Goal: Book appointment/travel/reservation

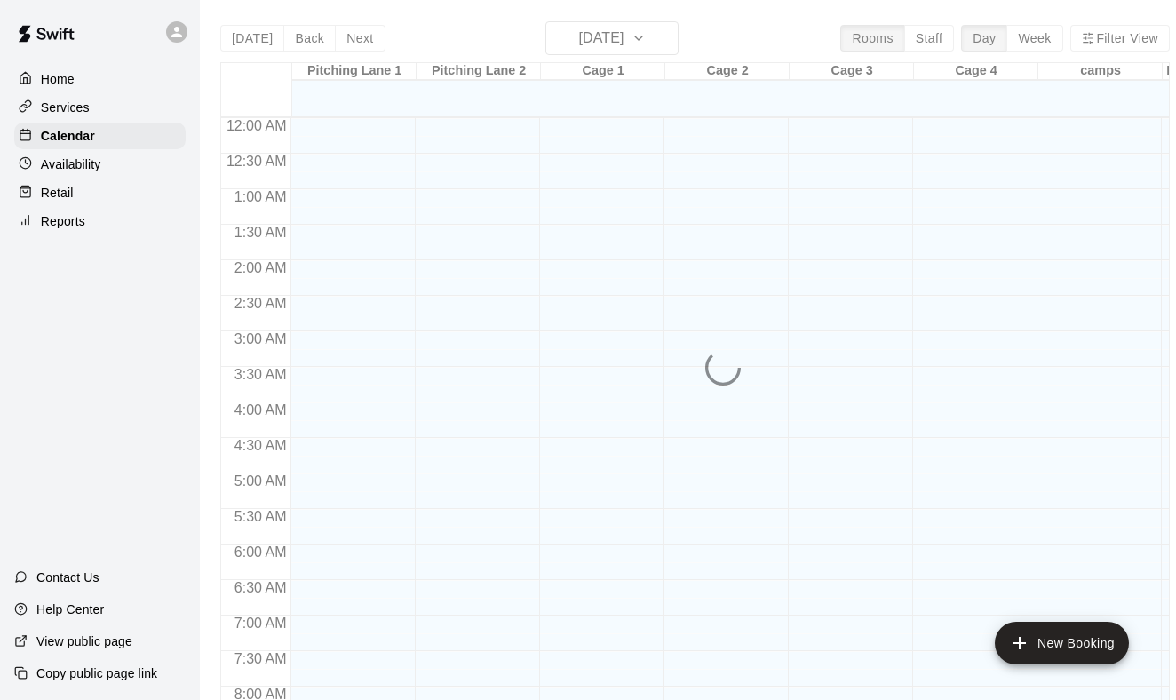
scroll to position [969, 0]
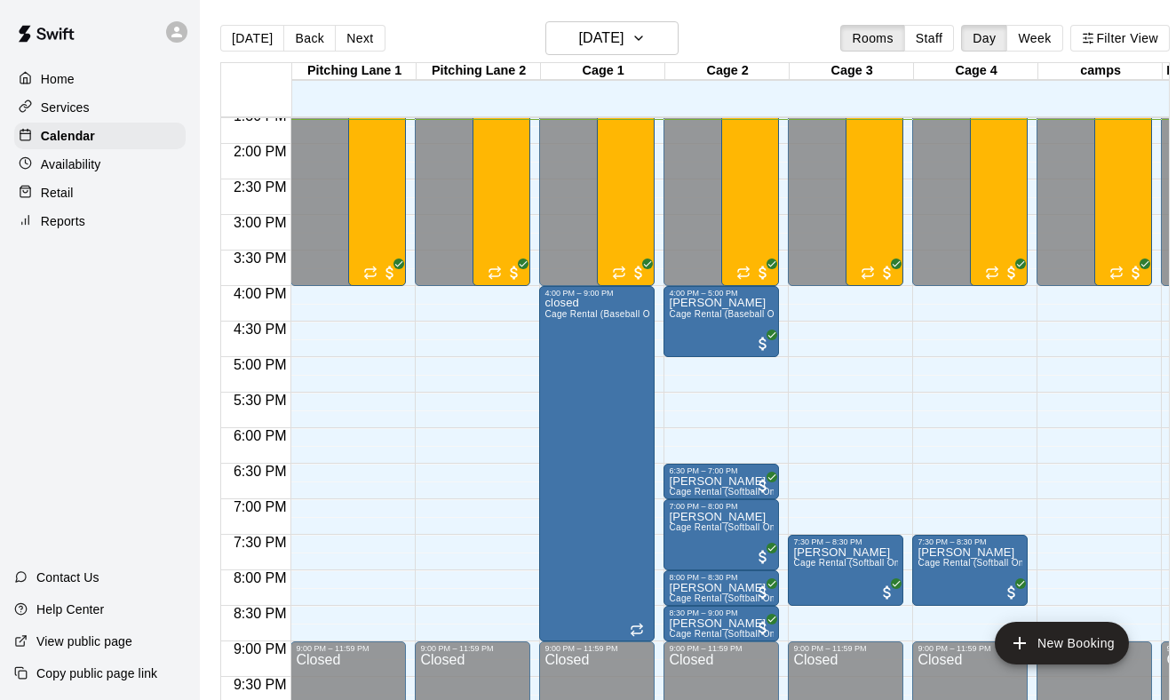
click at [605, 20] on main "[DATE] Back [DATE][DATE] Rooms Staff Day Week Filter View [GEOGRAPHIC_DATA] 1 1…" at bounding box center [695, 364] width 991 height 729
click at [605, 25] on button "[DATE]" at bounding box center [612, 38] width 133 height 34
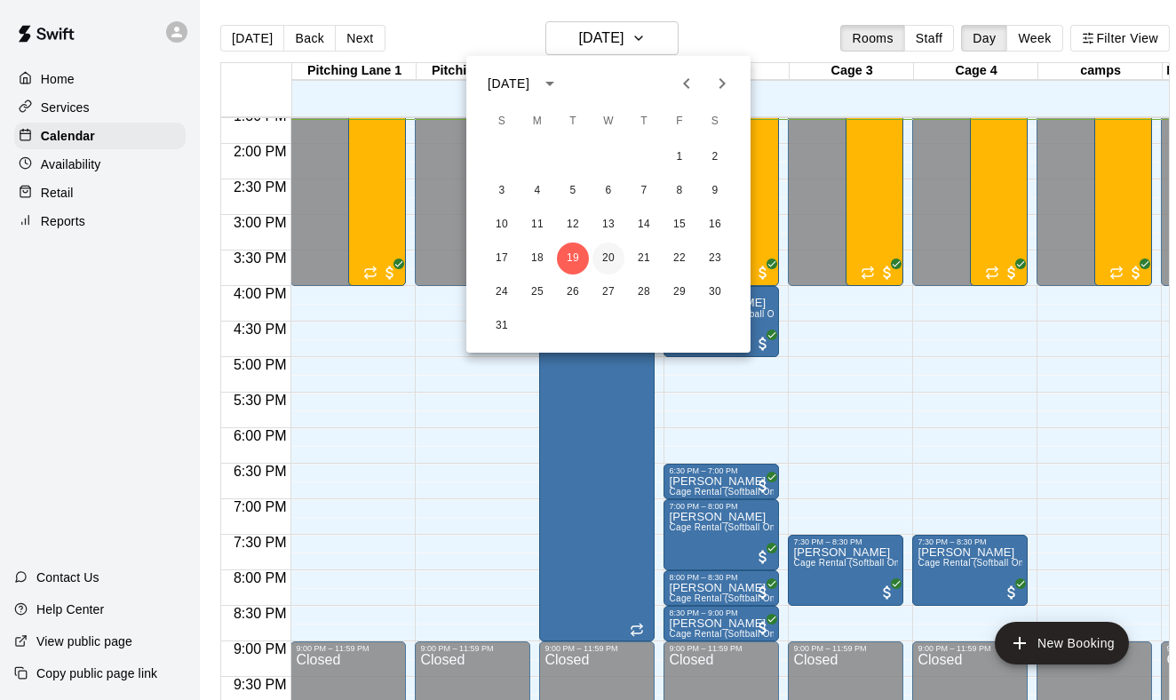
click at [611, 251] on button "20" at bounding box center [609, 259] width 32 height 32
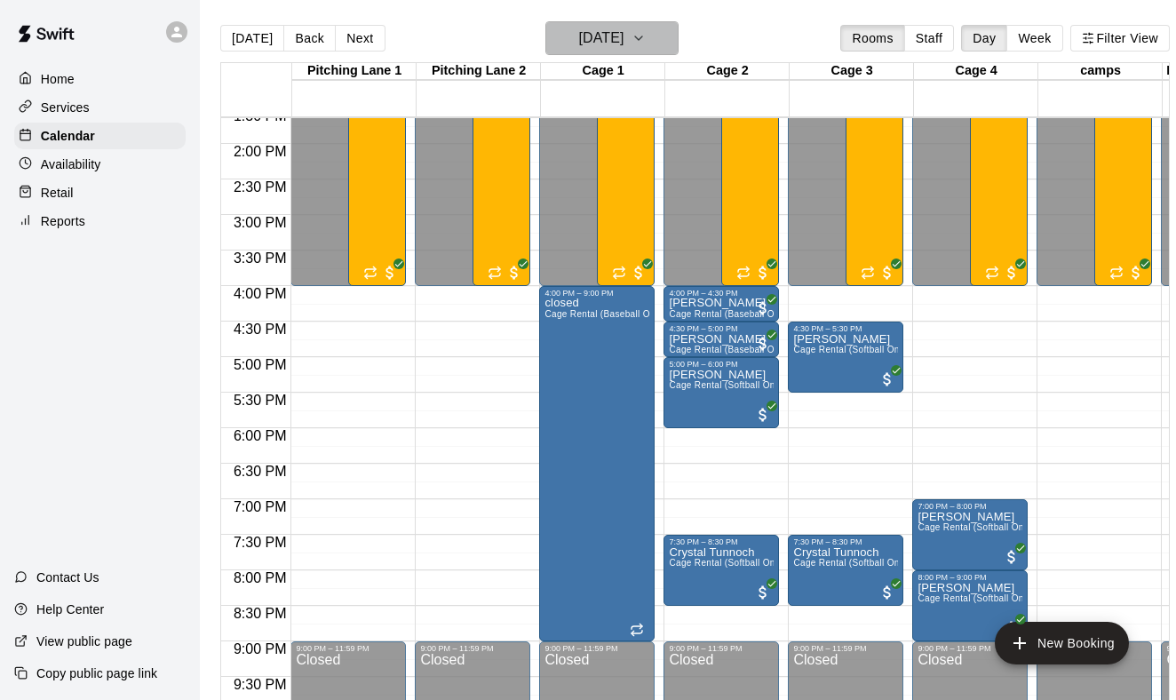
click at [609, 44] on h6 "[DATE]" at bounding box center [600, 38] width 45 height 25
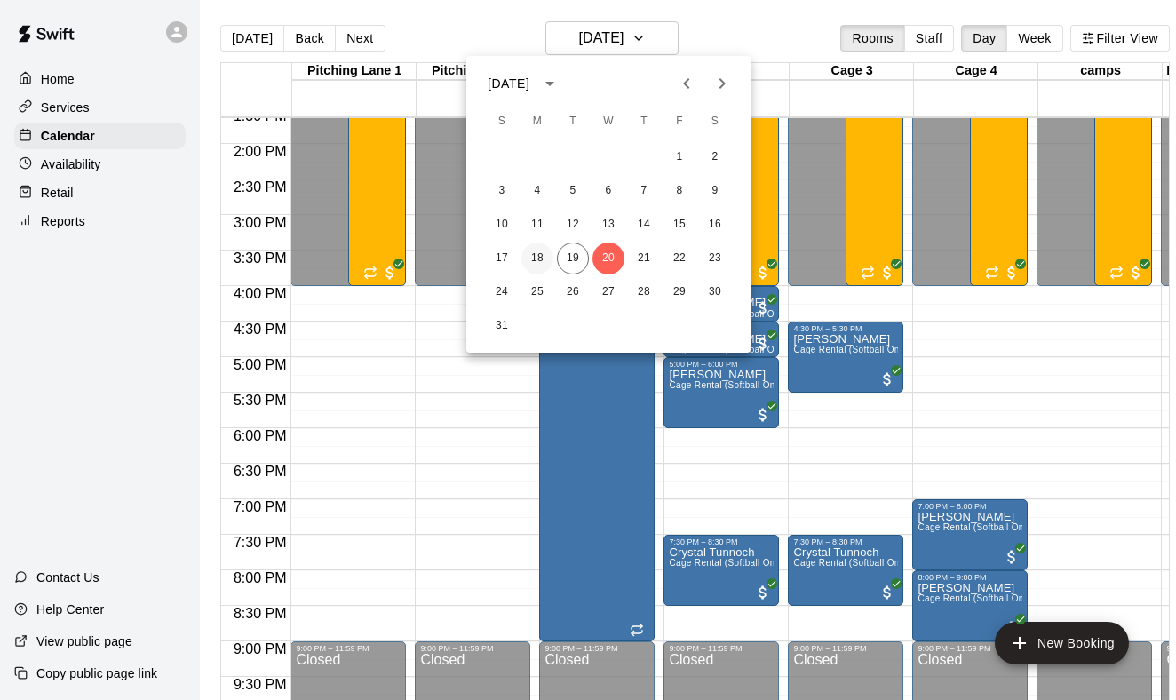
click at [538, 265] on button "18" at bounding box center [538, 259] width 32 height 32
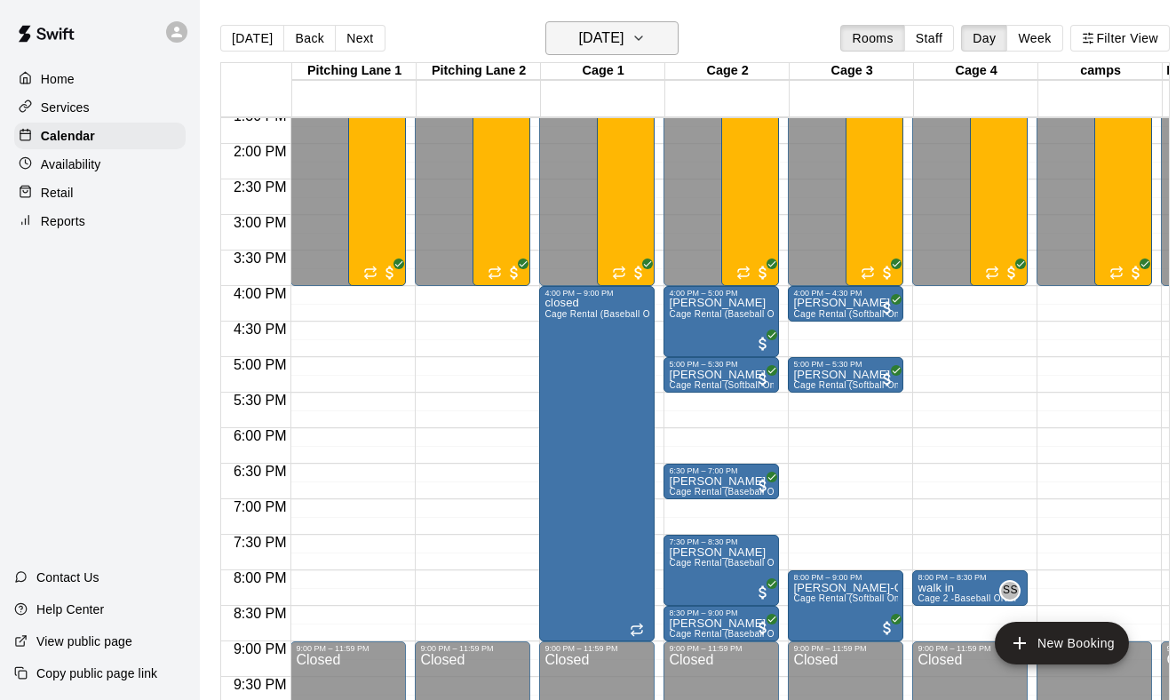
click at [676, 41] on button "[DATE]" at bounding box center [612, 38] width 133 height 34
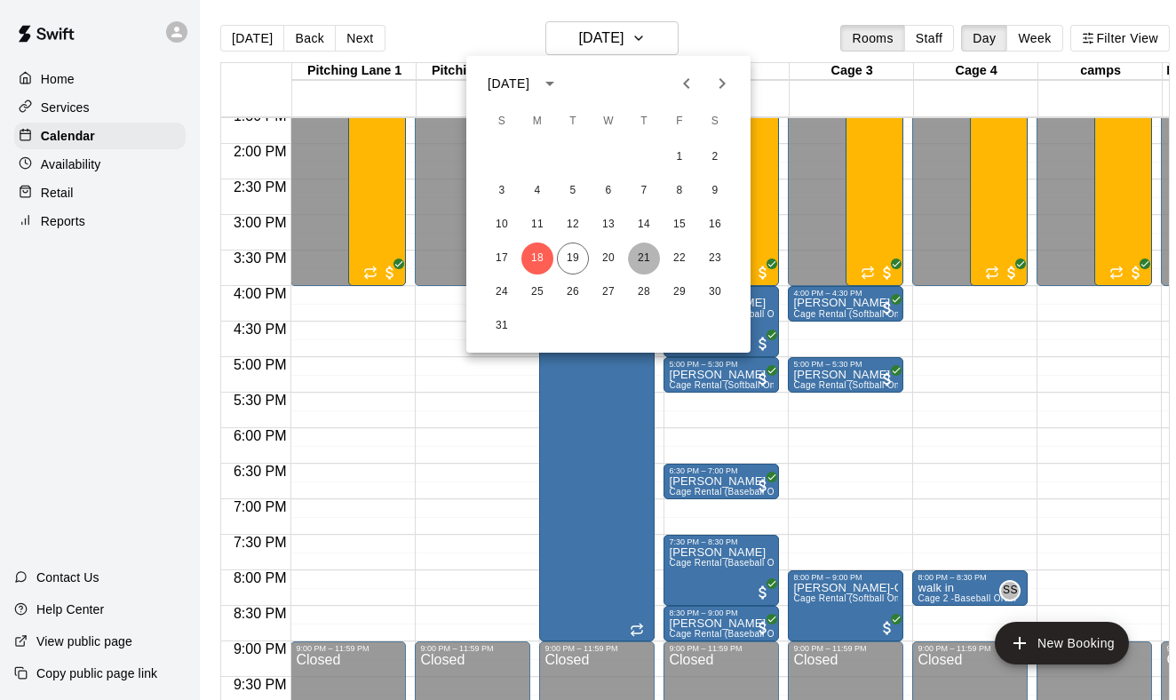
click at [638, 246] on button "21" at bounding box center [644, 259] width 32 height 32
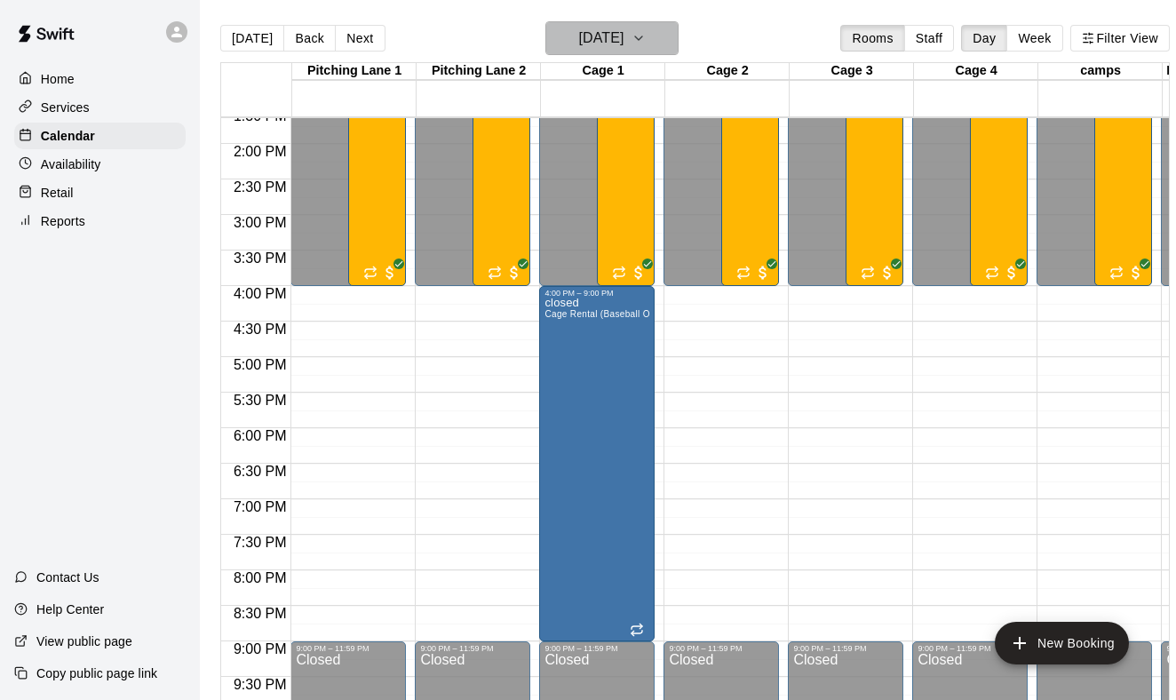
click at [624, 47] on h6 "[DATE]" at bounding box center [600, 38] width 45 height 25
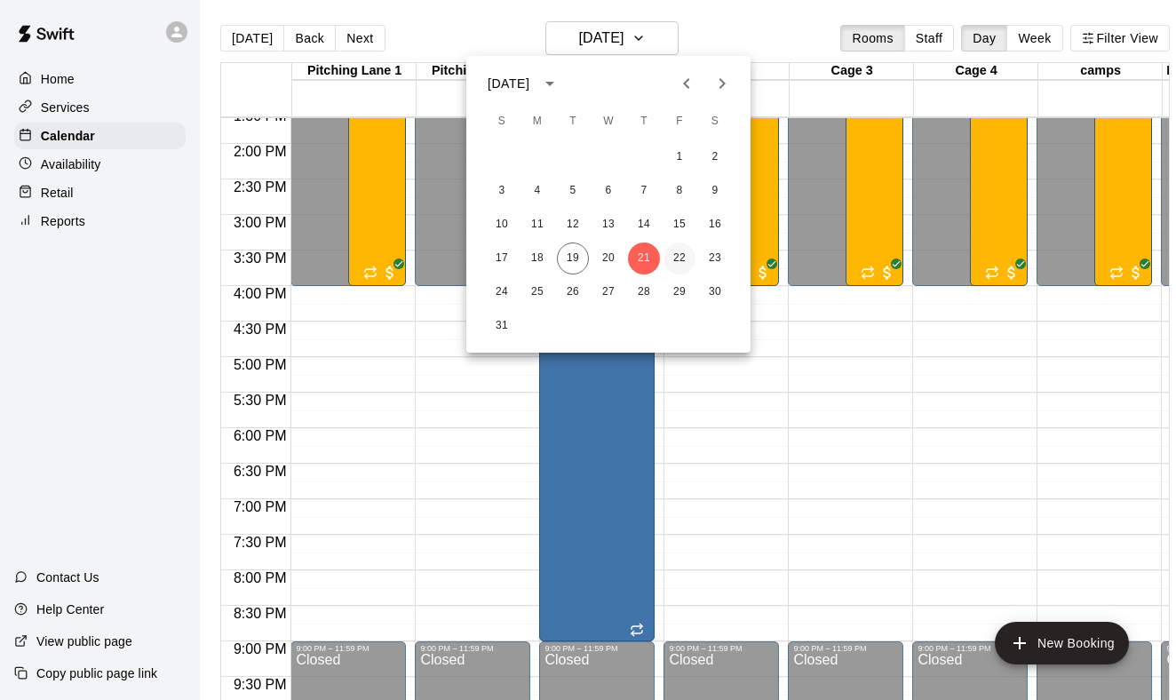
click at [693, 264] on button "22" at bounding box center [680, 259] width 32 height 32
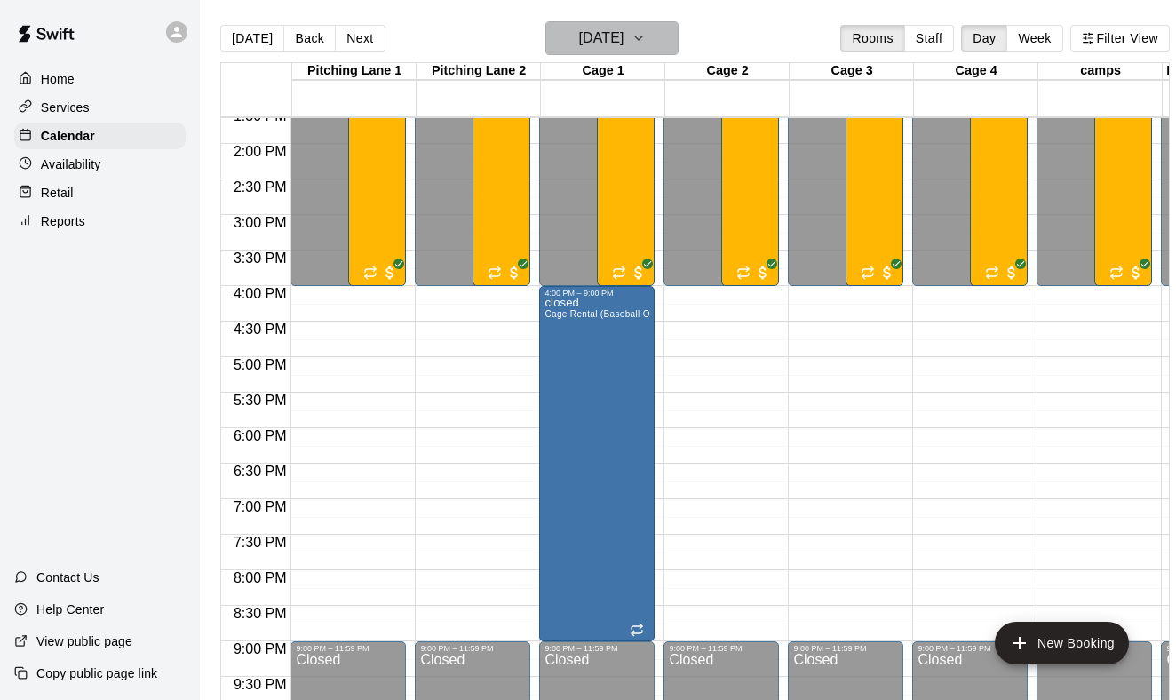
click at [624, 32] on h6 "[DATE]" at bounding box center [600, 38] width 45 height 25
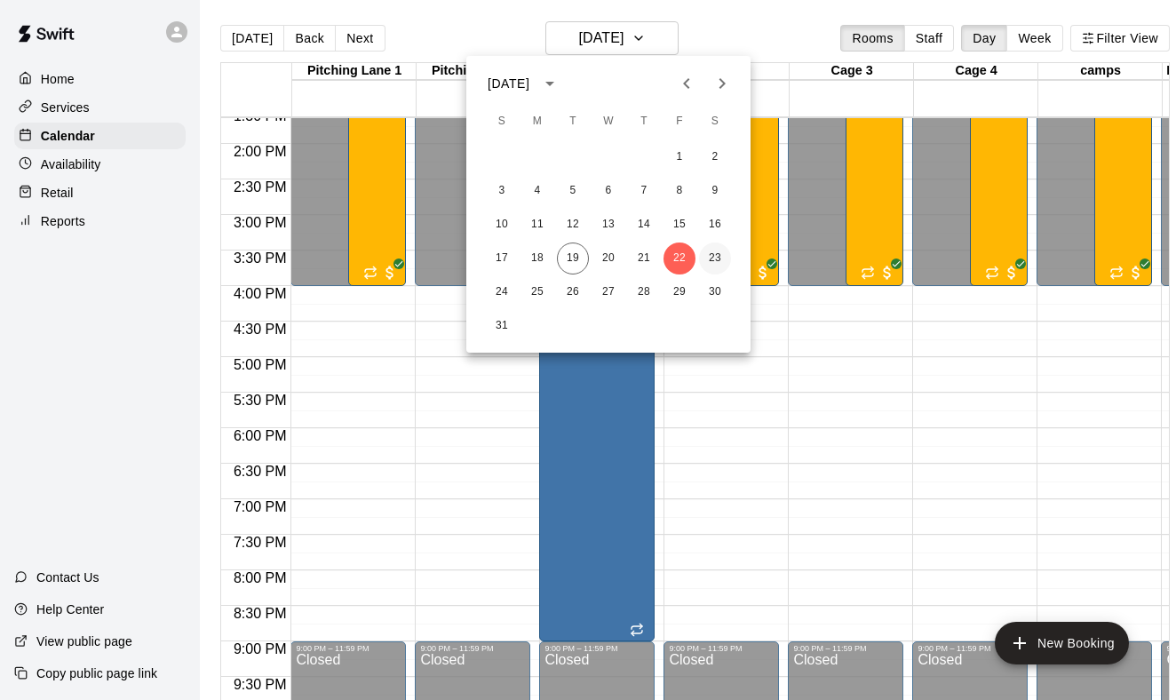
click at [725, 269] on button "23" at bounding box center [715, 259] width 32 height 32
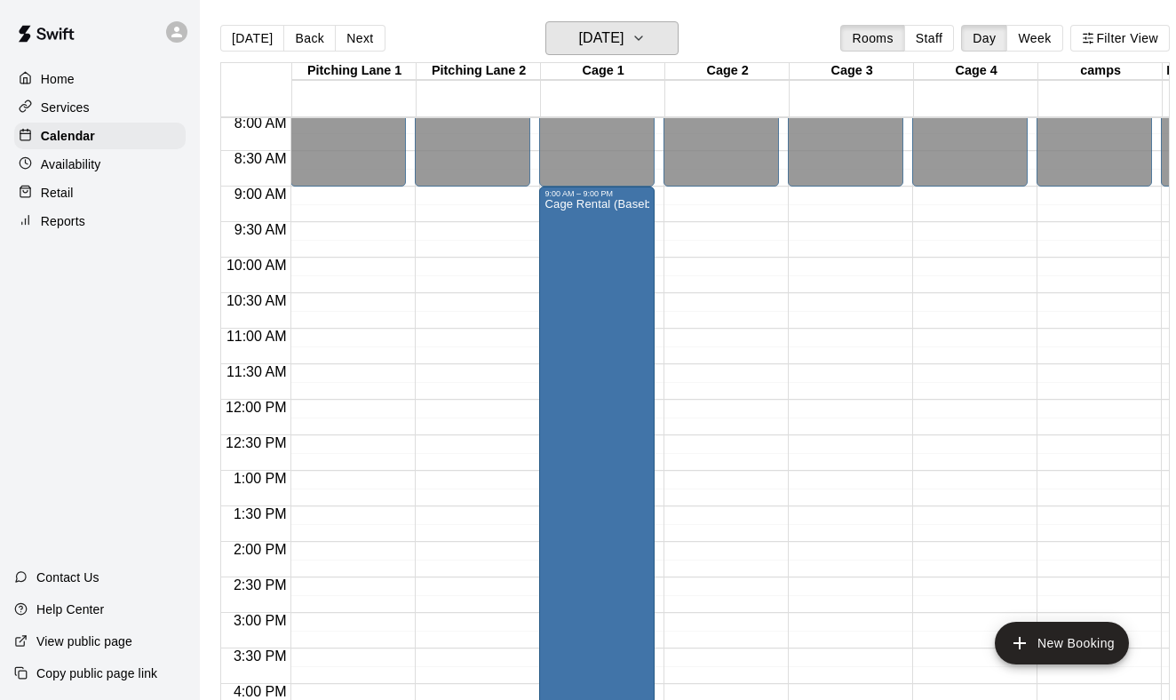
scroll to position [419, 0]
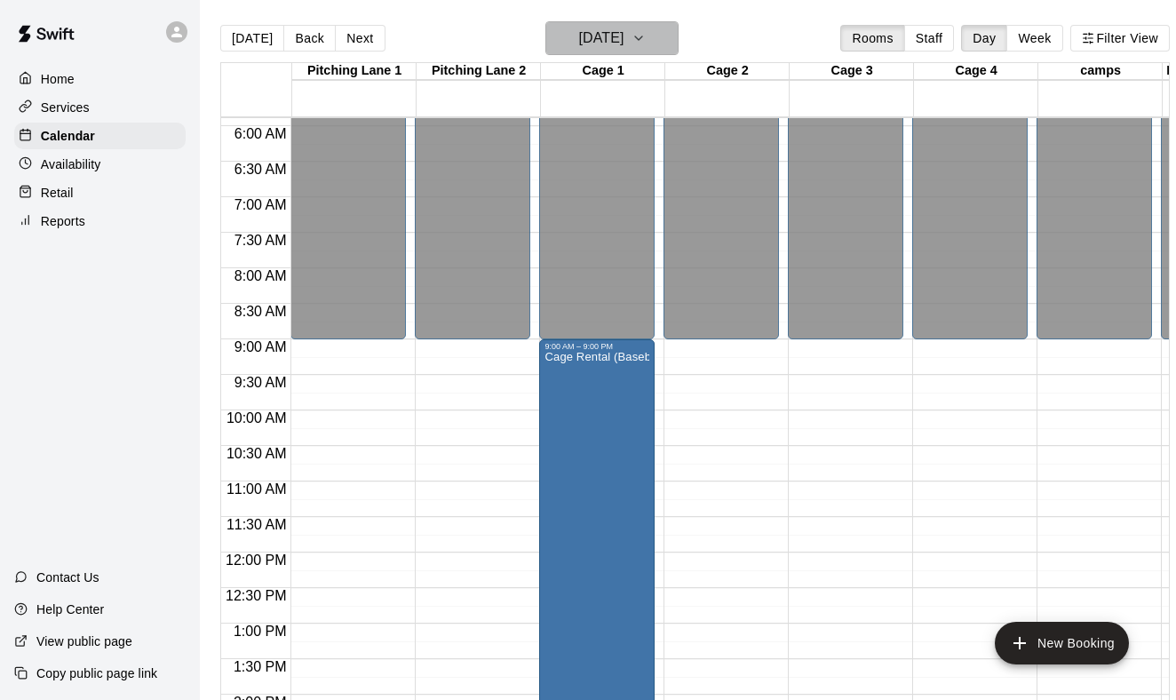
click at [608, 51] on h6 "[DATE]" at bounding box center [600, 38] width 45 height 25
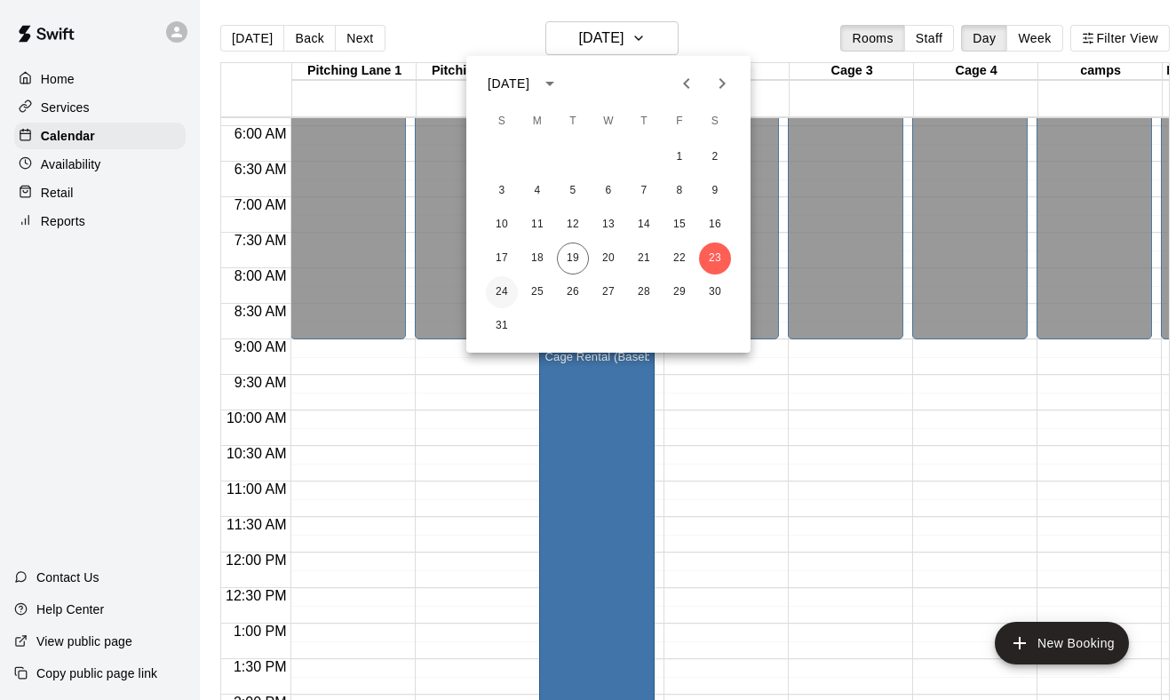
click at [501, 295] on button "24" at bounding box center [502, 292] width 32 height 32
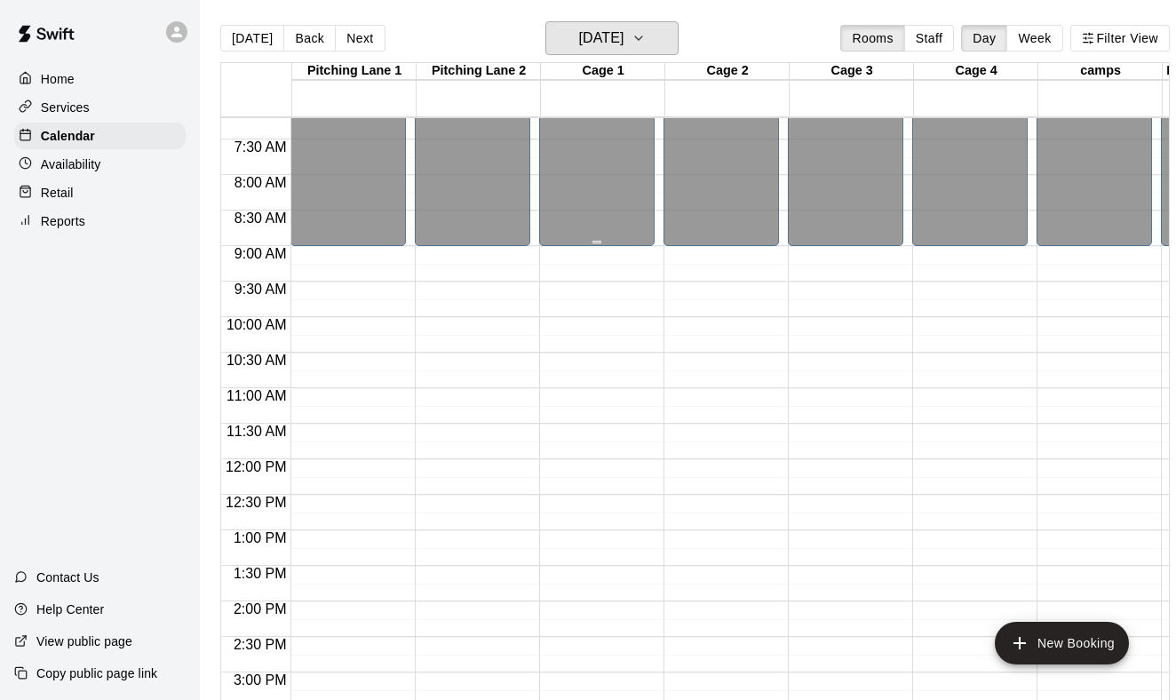
scroll to position [524, 0]
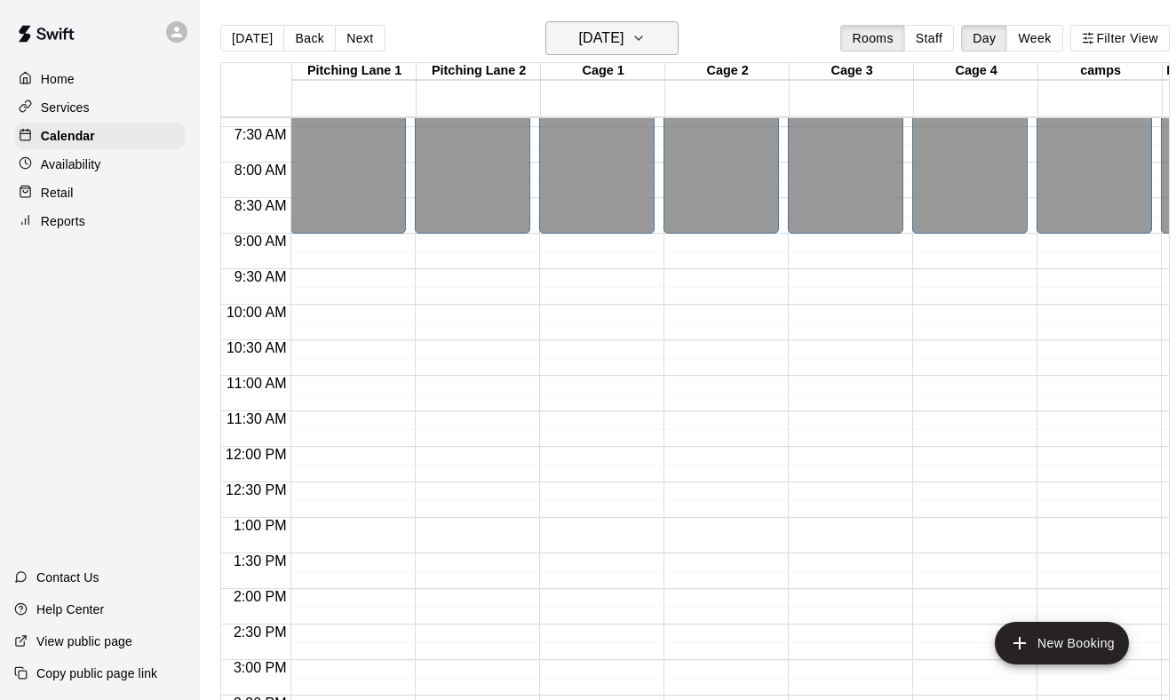
click at [586, 43] on h6 "[DATE]" at bounding box center [600, 38] width 45 height 25
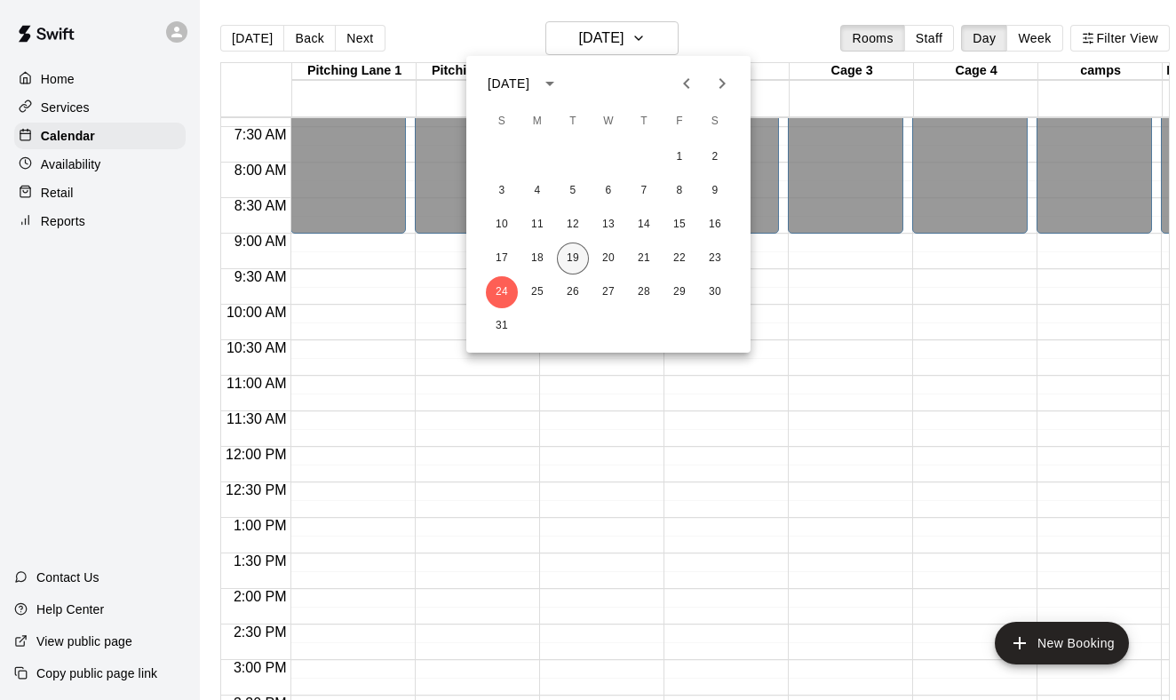
click at [570, 252] on button "19" at bounding box center [573, 259] width 32 height 32
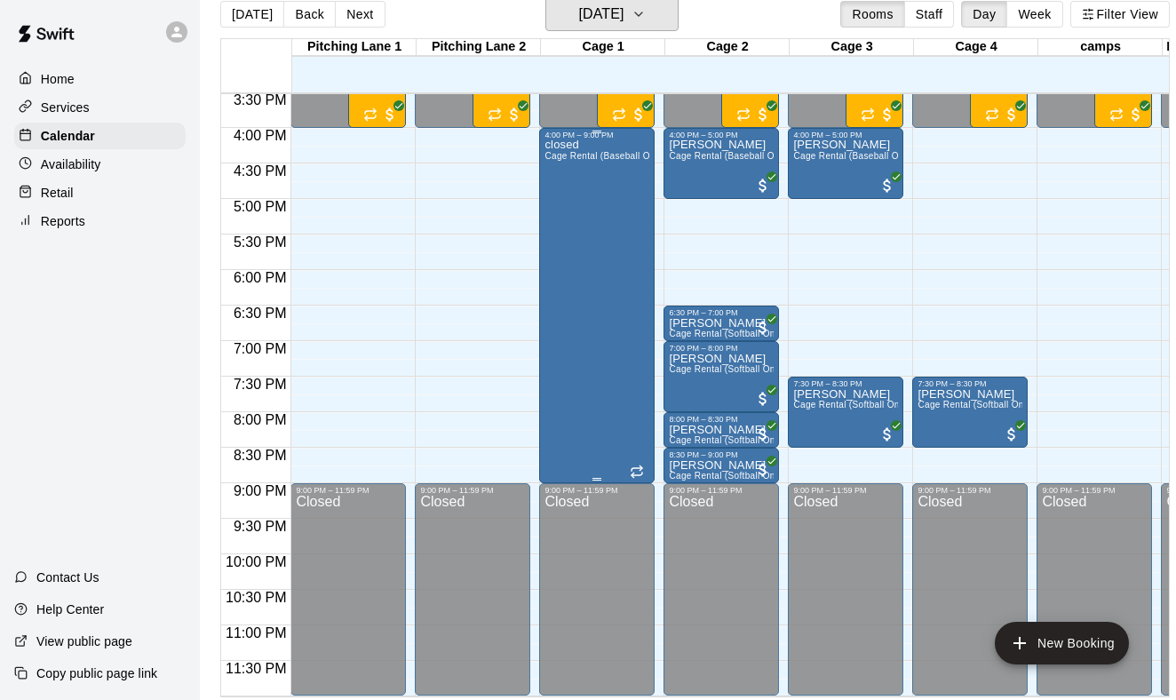
scroll to position [1055, 0]
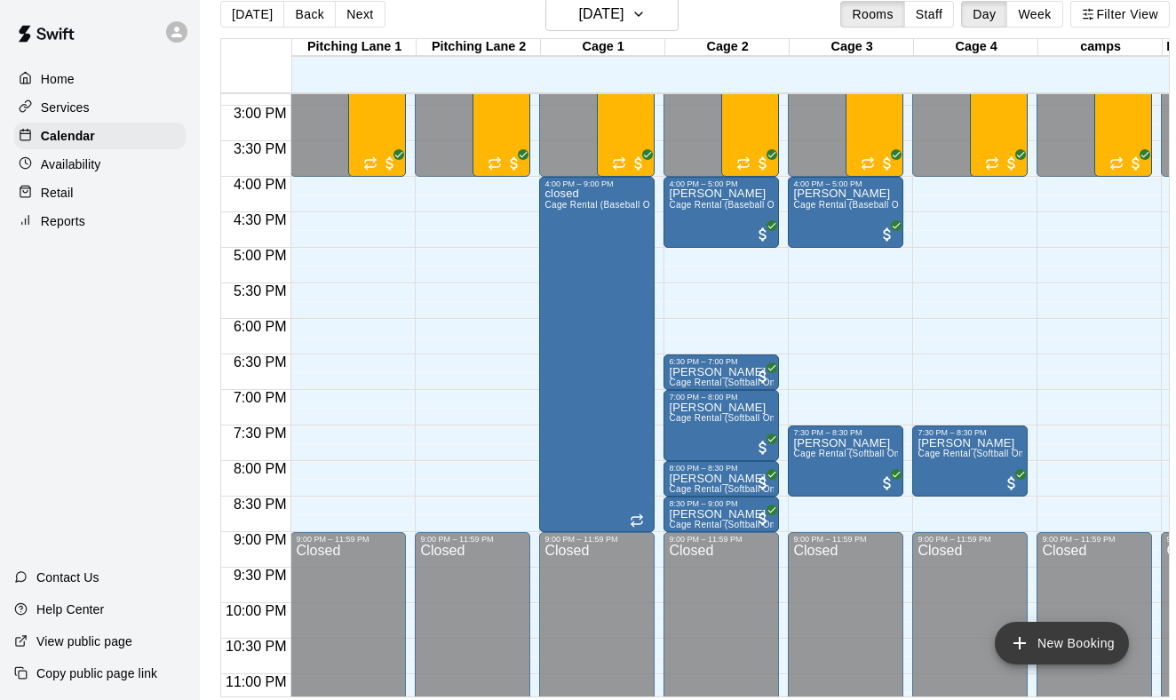
click at [1043, 632] on button "New Booking" at bounding box center [1062, 643] width 134 height 43
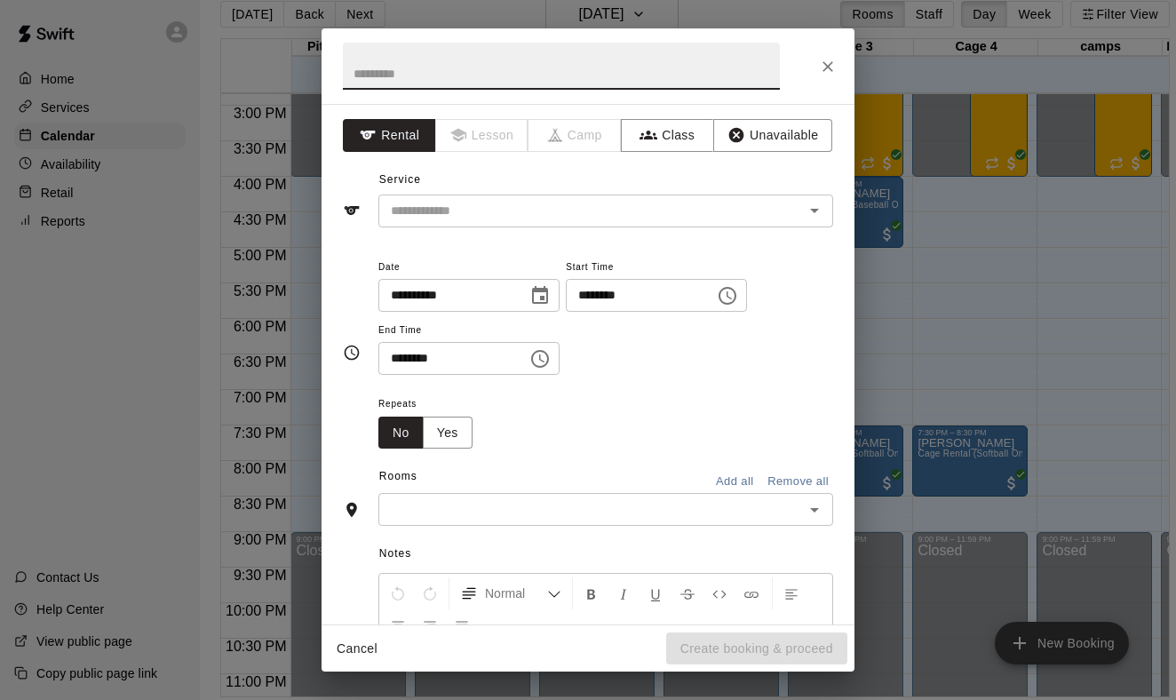
type input "*"
type input "*******"
click at [750, 218] on input "text" at bounding box center [580, 211] width 392 height 22
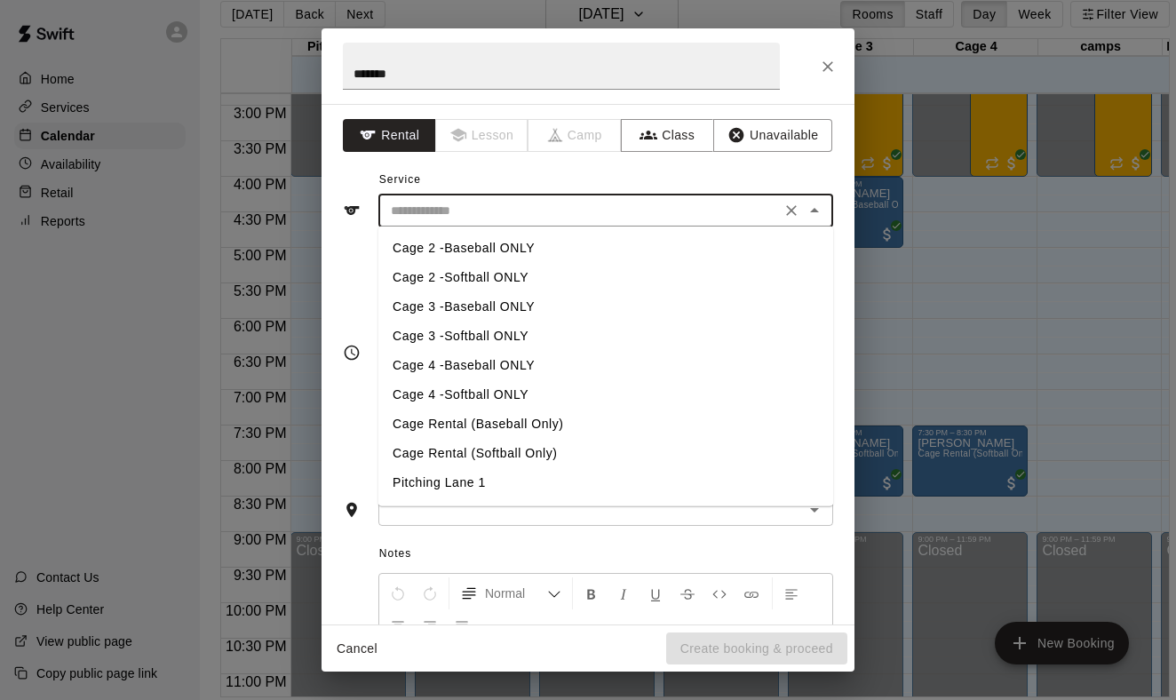
click at [482, 387] on li "Cage 4 -Softball ONLY" at bounding box center [606, 394] width 455 height 29
type input "**********"
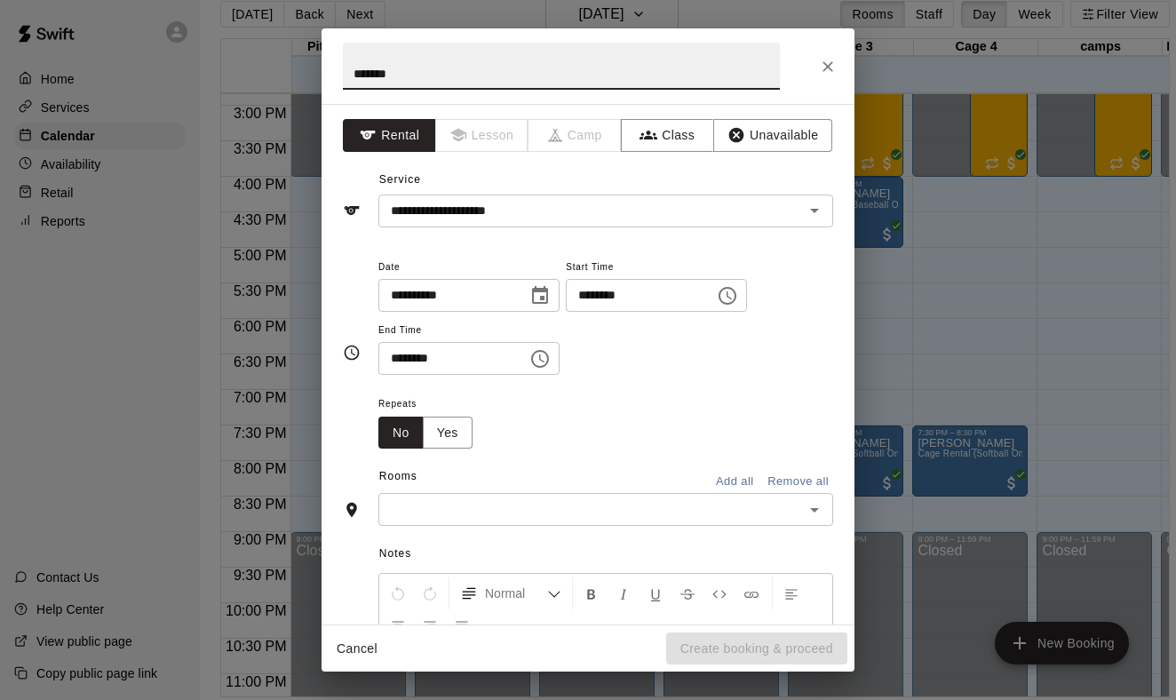
click at [422, 79] on input "*******" at bounding box center [561, 66] width 437 height 47
click at [422, 503] on input "text" at bounding box center [591, 509] width 415 height 22
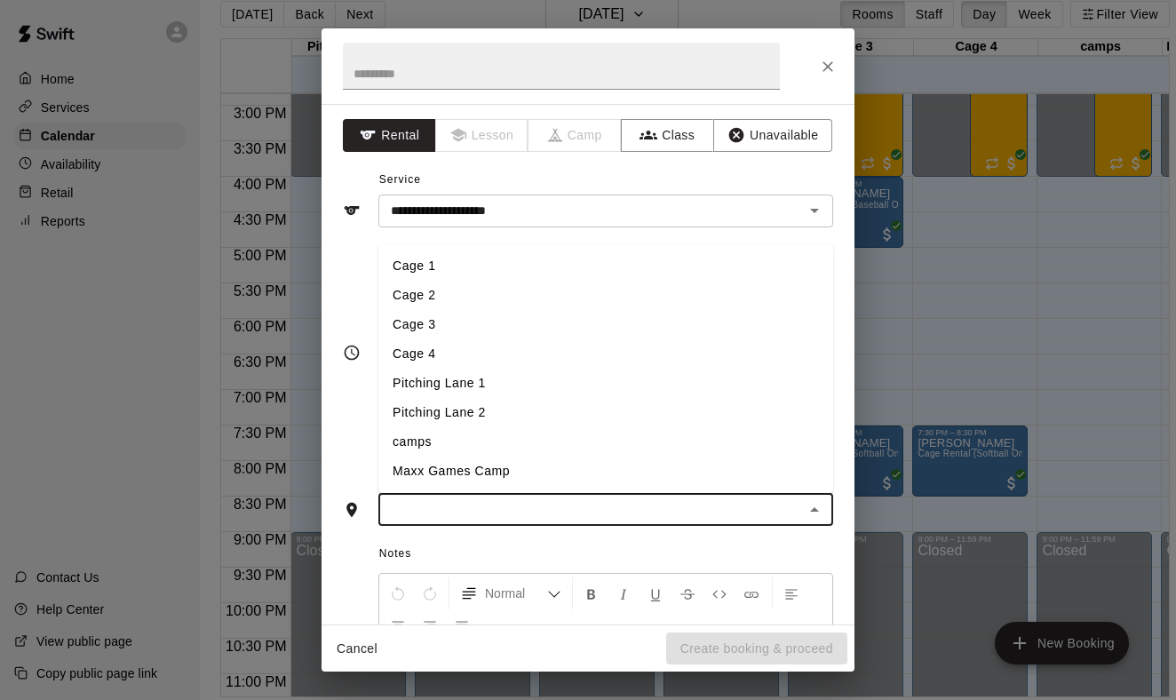
click at [456, 334] on li "Cage 3" at bounding box center [606, 324] width 455 height 29
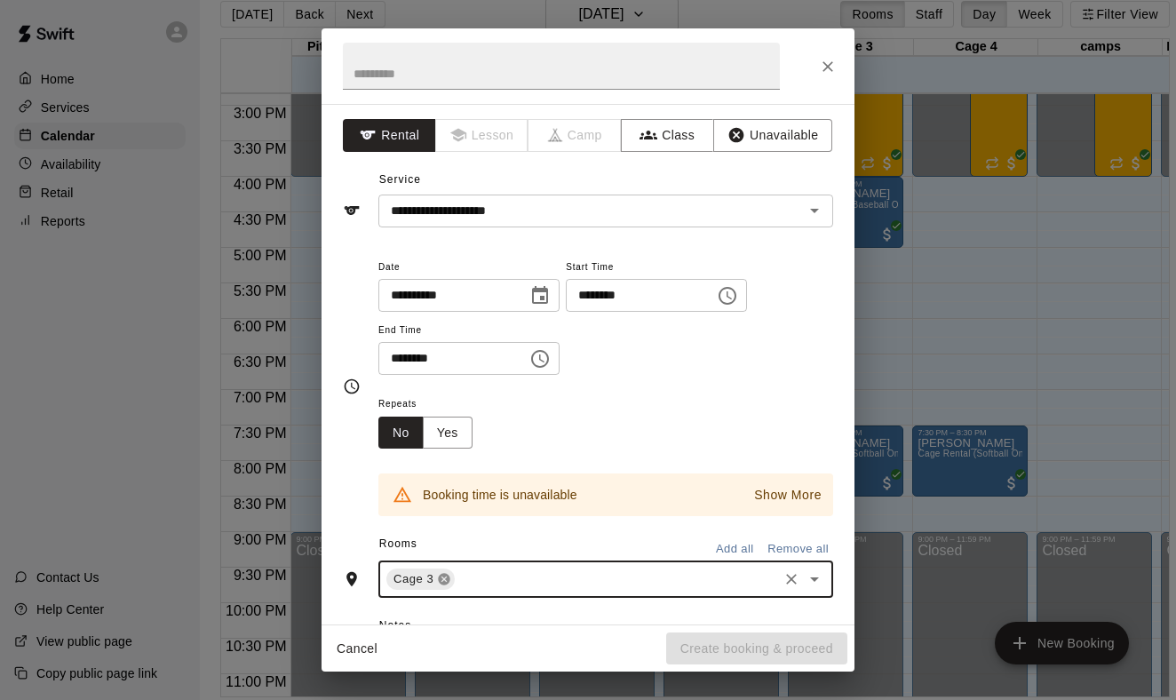
click at [443, 574] on icon at bounding box center [445, 580] width 12 height 12
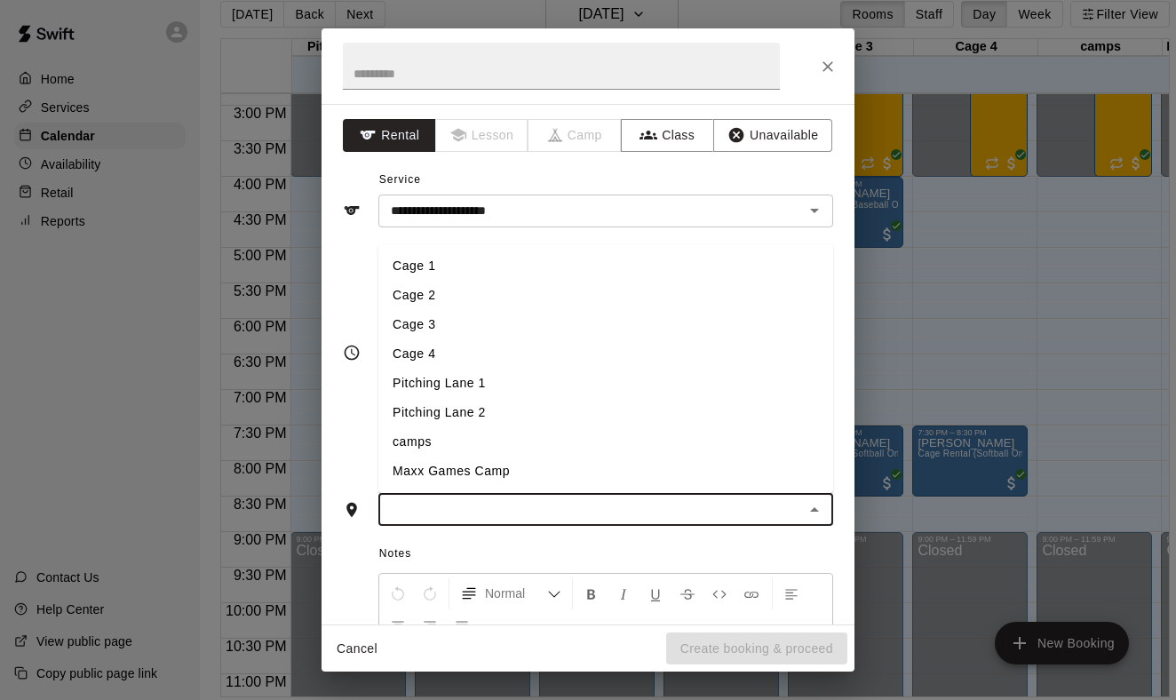
click at [443, 506] on input "text" at bounding box center [591, 509] width 415 height 22
click at [427, 350] on li "Cage 4" at bounding box center [606, 353] width 455 height 29
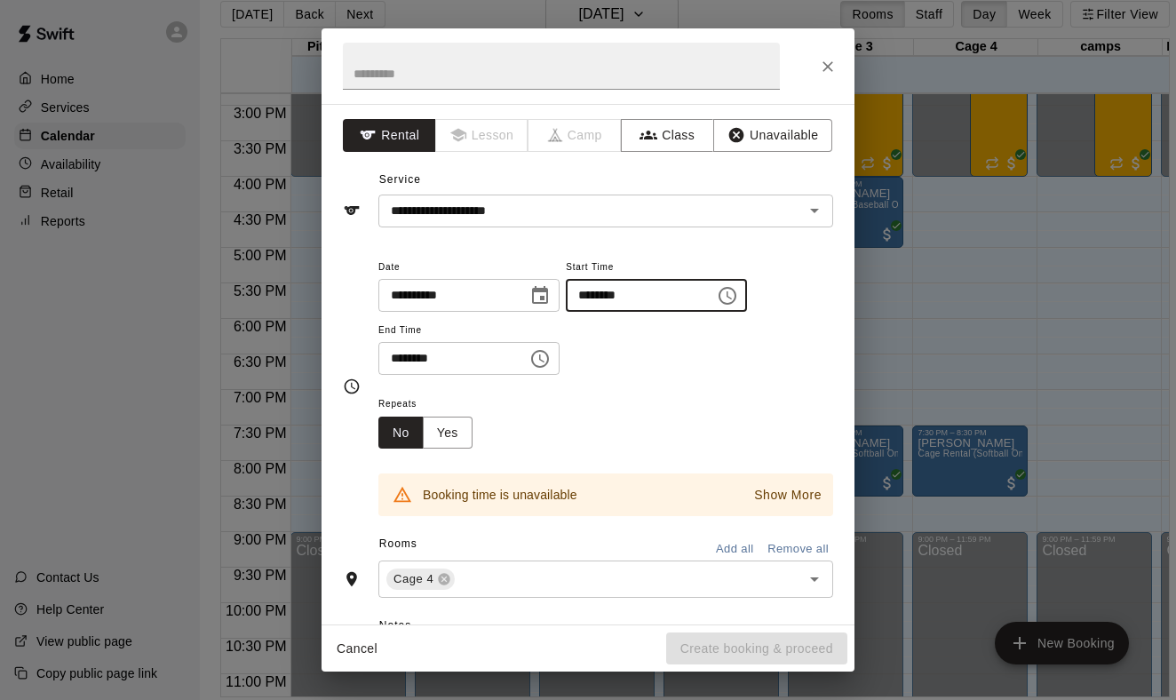
click at [602, 292] on input "********" at bounding box center [634, 295] width 137 height 33
type input "********"
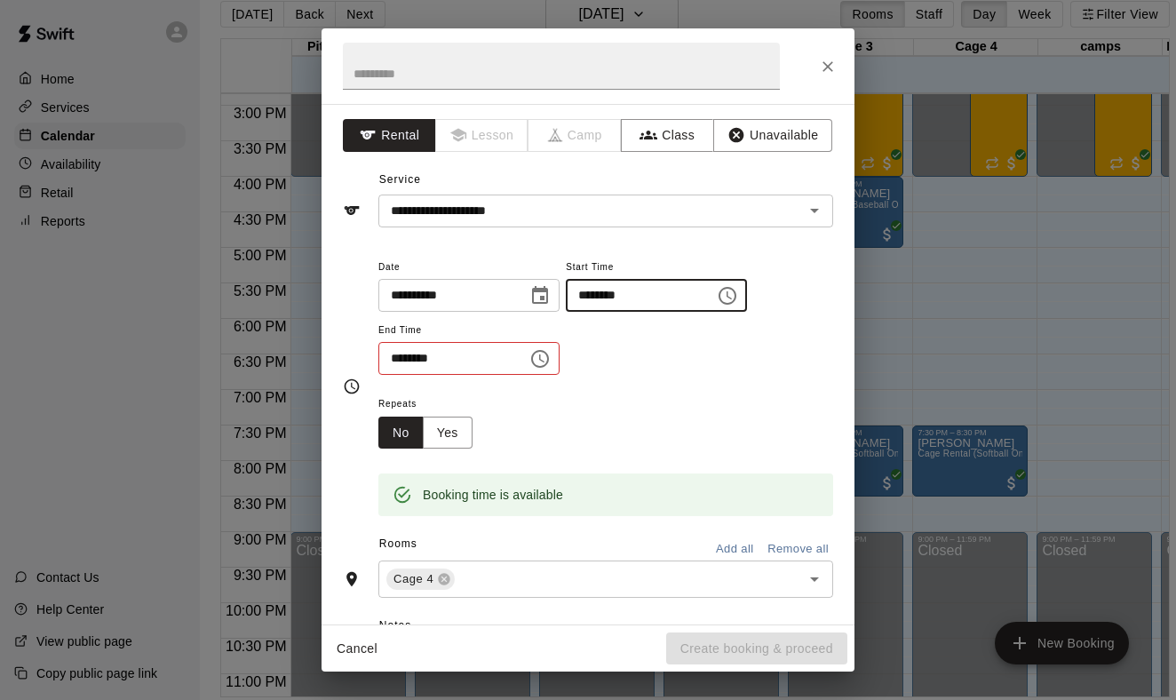
click at [400, 356] on input "********" at bounding box center [447, 358] width 137 height 33
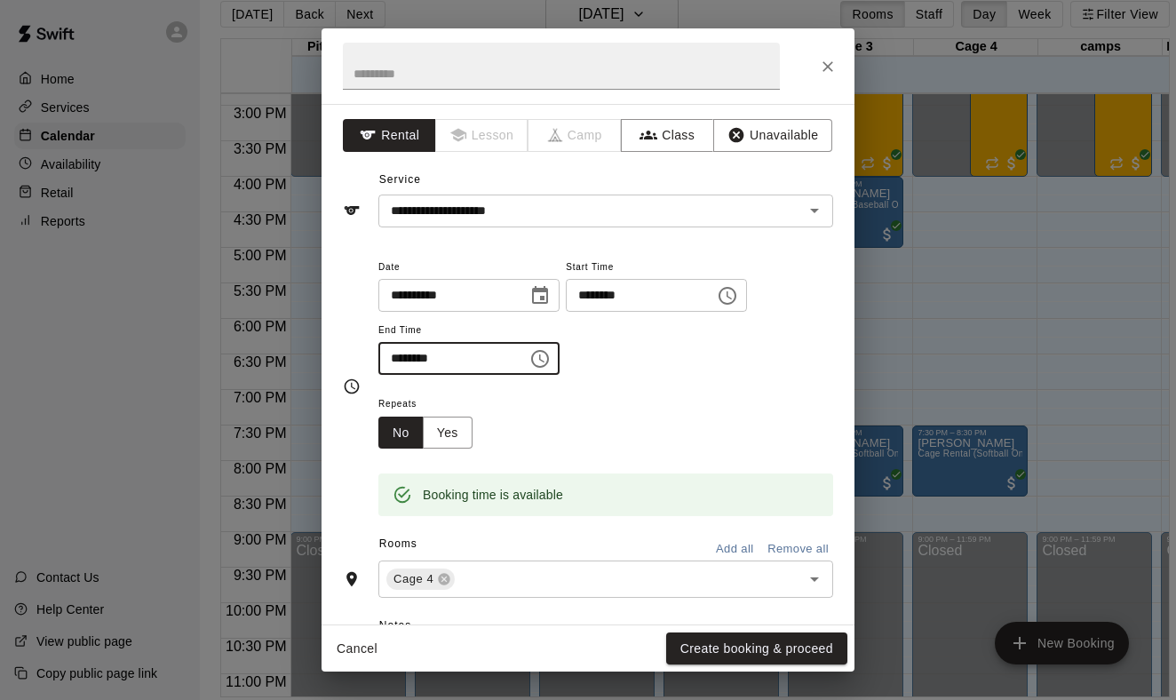
type input "********"
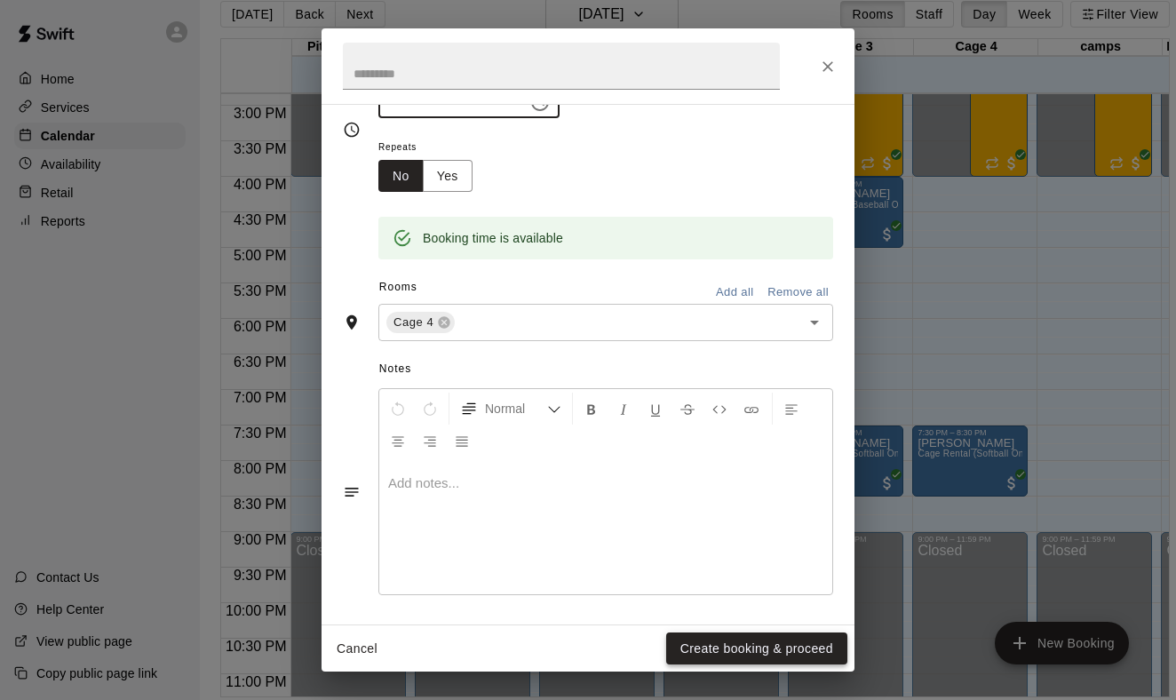
scroll to position [256, 0]
click at [817, 651] on button "Create booking & proceed" at bounding box center [756, 649] width 181 height 33
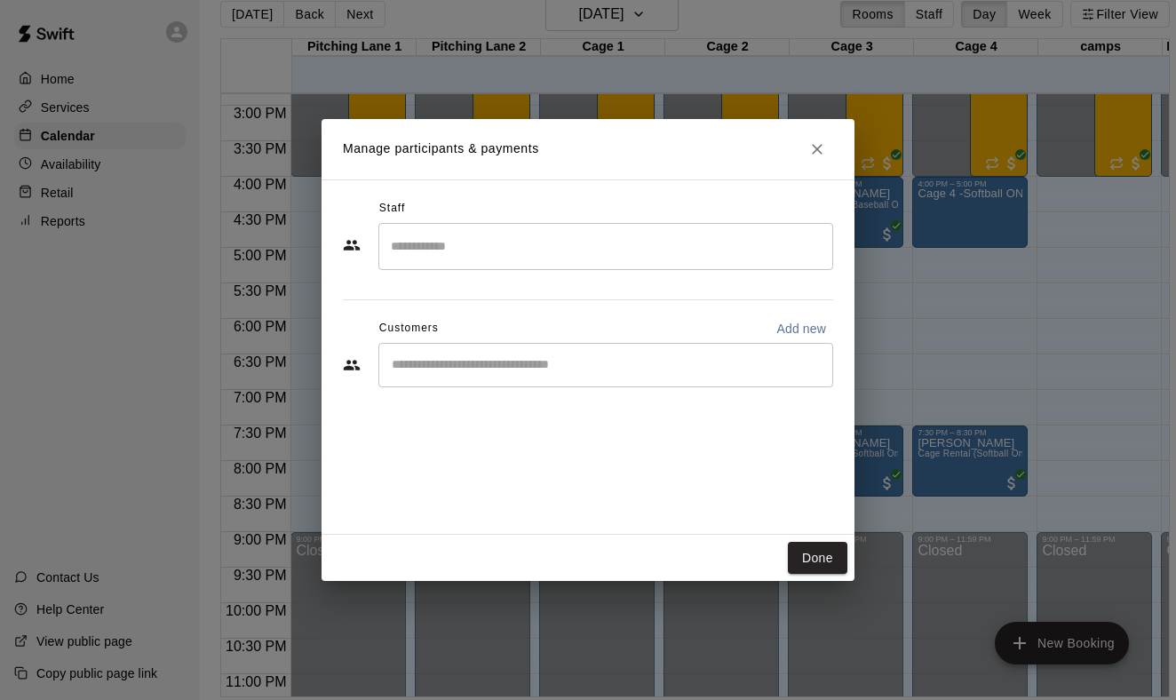
click at [817, 150] on icon "Close" at bounding box center [817, 149] width 11 height 11
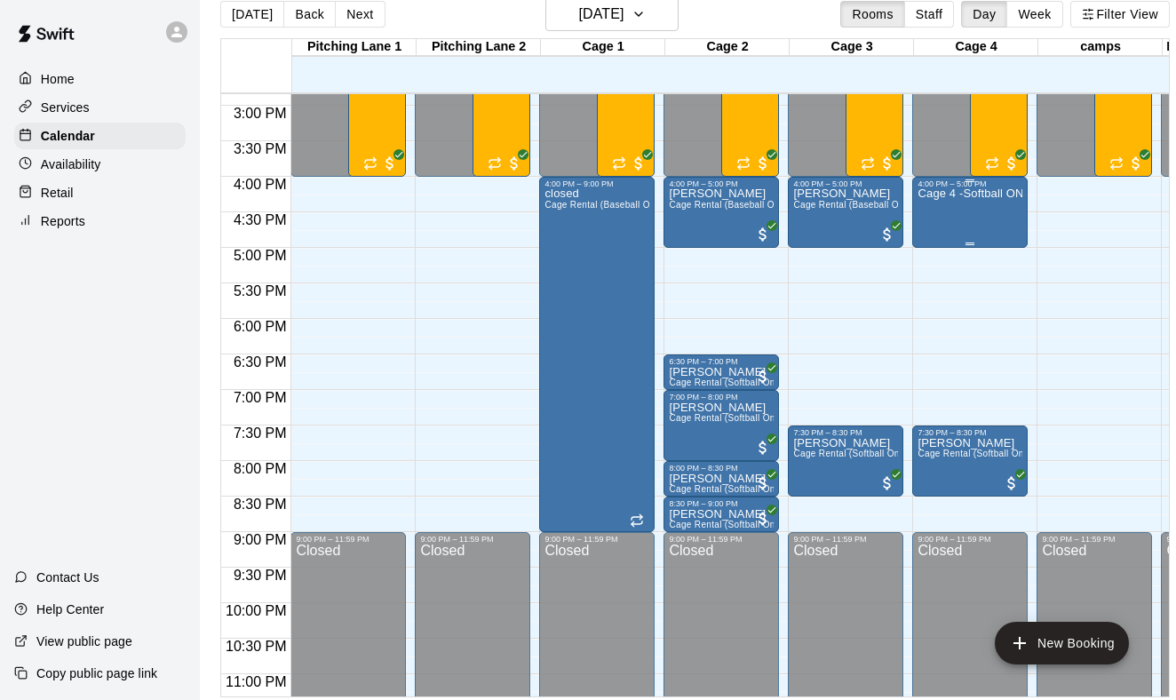
click at [982, 194] on p "Cage 4 -Softball ONLY" at bounding box center [970, 194] width 105 height 0
click at [1009, 311] on div at bounding box center [588, 350] width 1176 height 700
